Goal: Task Accomplishment & Management: Manage account settings

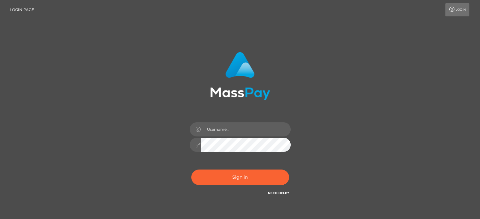
click at [228, 129] on input "text" at bounding box center [246, 129] width 90 height 14
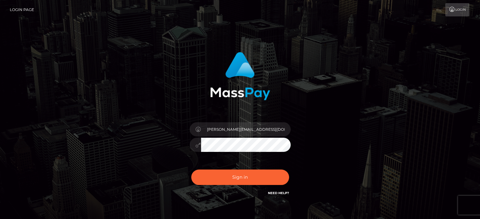
type input "[PERSON_NAME][EMAIL_ADDRESS][DOMAIN_NAME]"
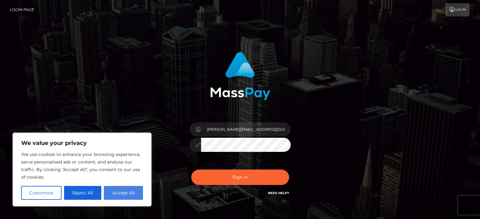
click at [129, 195] on button "Accept All" at bounding box center [123, 193] width 39 height 14
checkbox input "true"
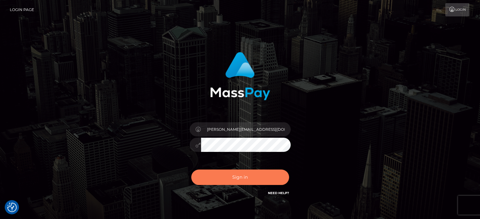
click at [213, 180] on button "Sign in" at bounding box center [240, 177] width 98 height 15
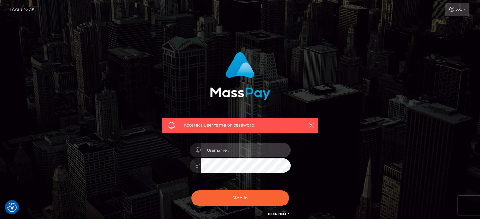
click at [217, 155] on input "text" at bounding box center [246, 150] width 90 height 14
type input "[PERSON_NAME][EMAIL_ADDRESS][DOMAIN_NAME]"
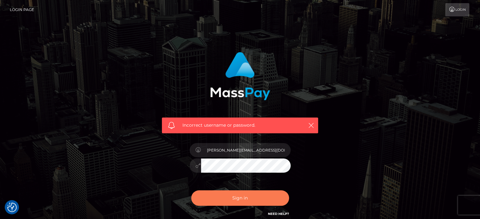
click at [245, 196] on button "Sign in" at bounding box center [240, 198] width 98 height 15
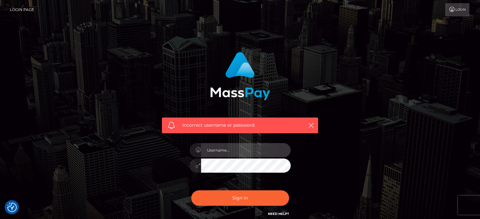
click at [239, 144] on input "text" at bounding box center [246, 150] width 90 height 14
type input "[PERSON_NAME][EMAIL_ADDRESS][DOMAIN_NAME]"
click at [198, 162] on div at bounding box center [240, 165] width 101 height 12
click at [191, 191] on button "Sign in" at bounding box center [240, 198] width 98 height 15
click at [251, 151] on input "text" at bounding box center [246, 150] width 90 height 14
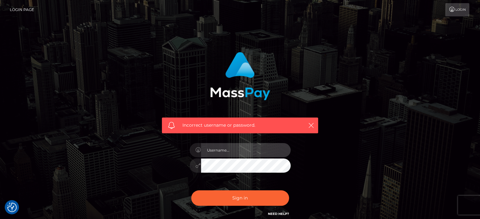
type input "heather_subx@outlook.com"
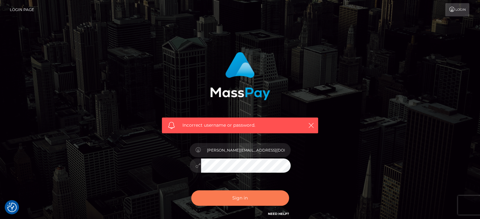
click at [264, 203] on button "Sign in" at bounding box center [240, 198] width 98 height 15
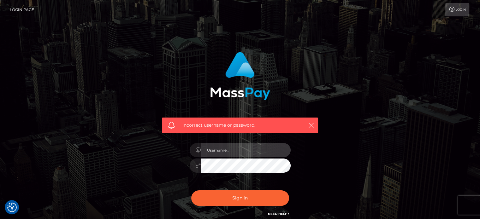
click at [237, 148] on input "text" at bounding box center [246, 150] width 90 height 14
type input "heather_subx@outlook.com"
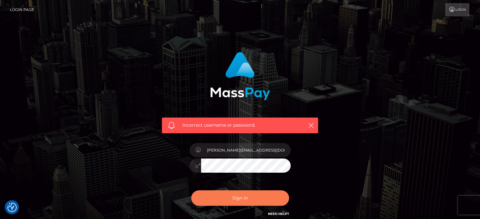
click at [255, 197] on button "Sign in" at bounding box center [240, 198] width 98 height 15
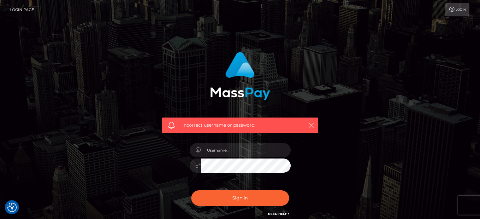
click at [280, 214] on link "Need Help?" at bounding box center [278, 214] width 21 height 4
click at [273, 215] on link "Need Help?" at bounding box center [278, 214] width 21 height 4
click at [273, 214] on link "Need Help?" at bounding box center [278, 214] width 21 height 4
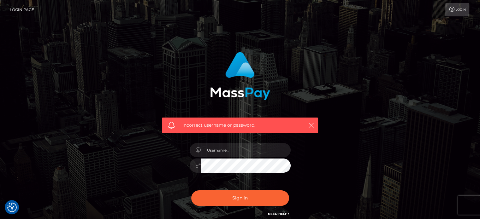
click at [273, 214] on link "Need Help?" at bounding box center [278, 214] width 21 height 4
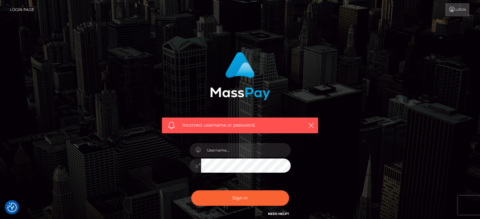
click at [460, 6] on link "Login" at bounding box center [457, 9] width 24 height 13
